Goal: Information Seeking & Learning: Learn about a topic

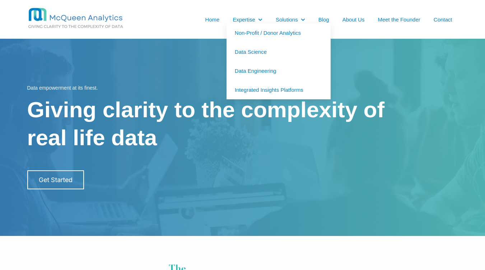
click at [254, 34] on link "Non-Profit / Donor Analytics" at bounding box center [278, 32] width 104 height 19
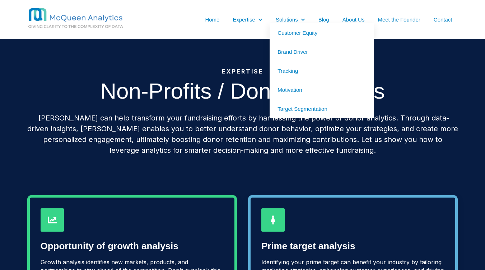
click at [304, 108] on link "Target Segmentation" at bounding box center [321, 108] width 104 height 19
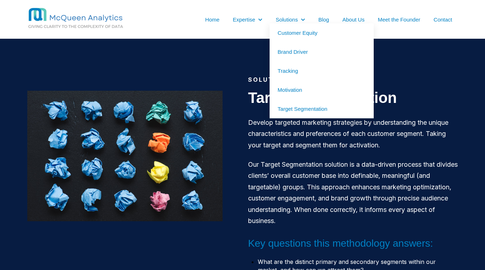
click at [302, 88] on link "Motivation" at bounding box center [321, 89] width 104 height 19
